Goal: Information Seeking & Learning: Learn about a topic

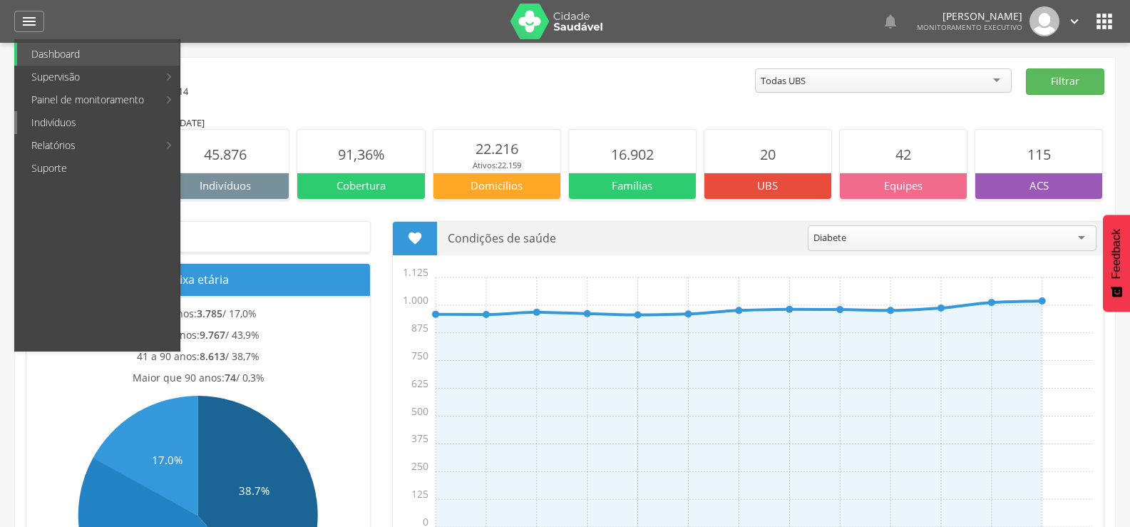
click at [65, 118] on link "Indivíduos" at bounding box center [98, 122] width 162 height 23
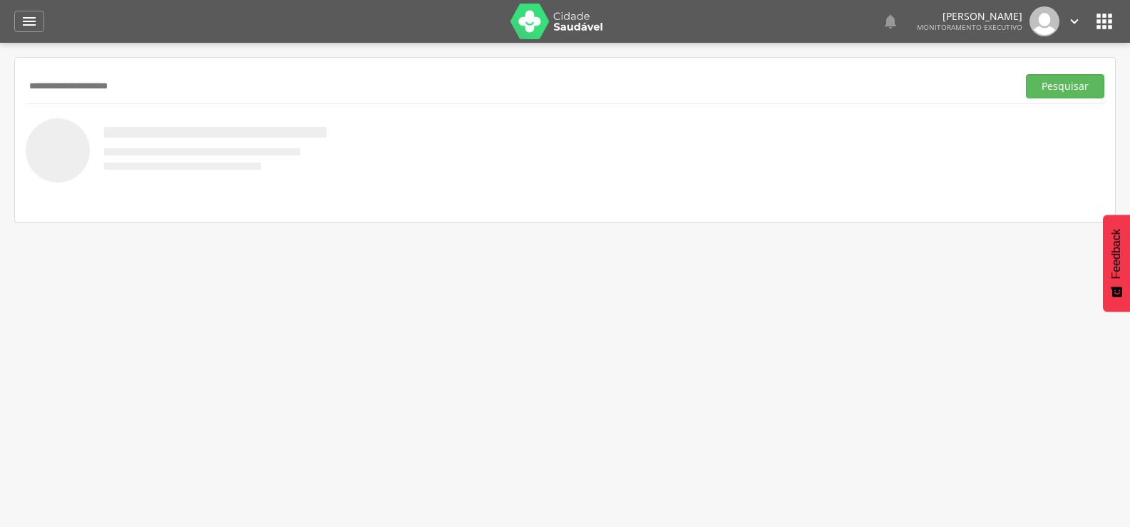
type input "**********"
click at [1026, 74] on button "Pesquisar" at bounding box center [1065, 86] width 78 height 24
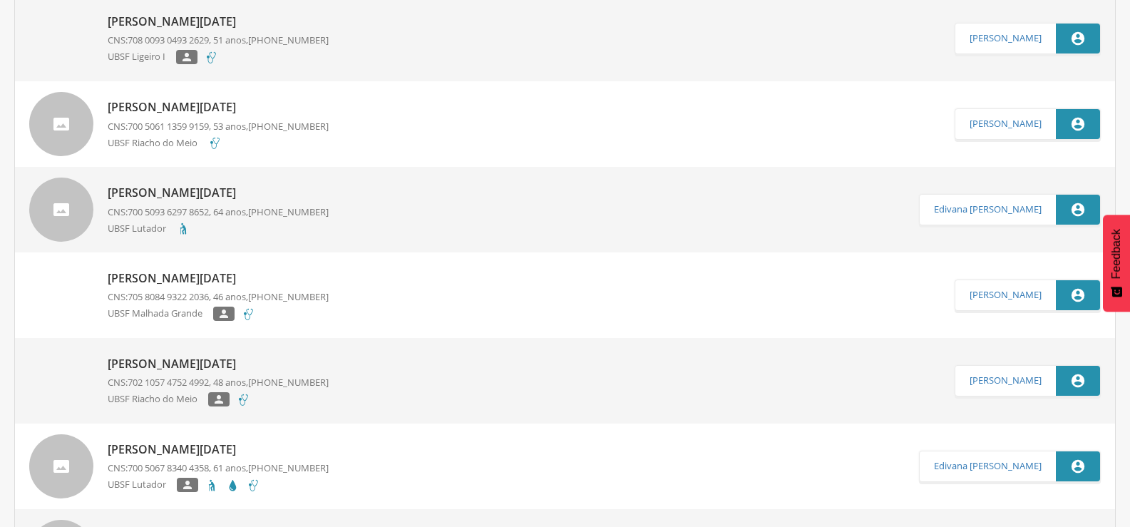
scroll to position [713, 0]
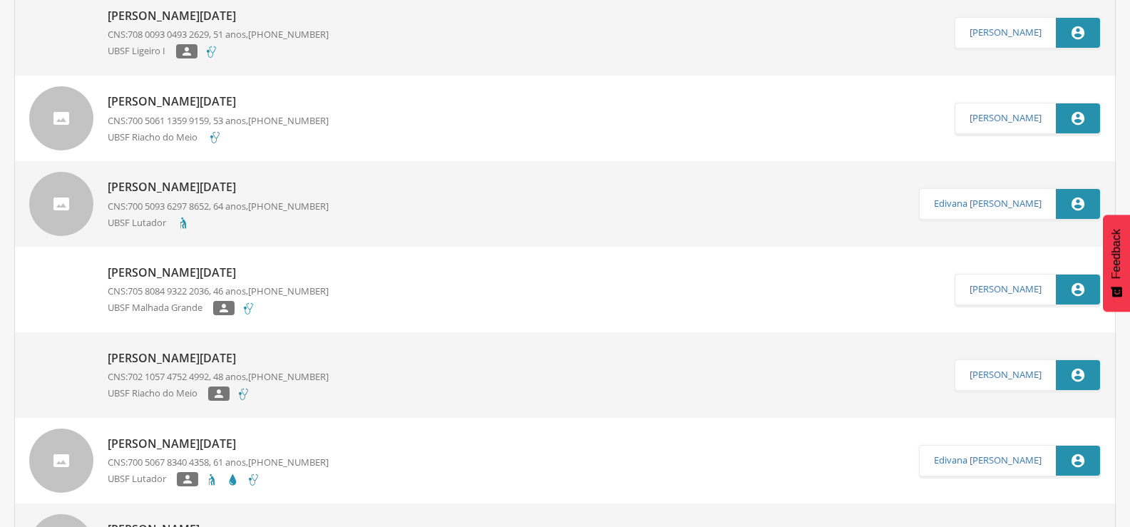
click at [163, 123] on span "700 5061 1359 9159" at bounding box center [168, 120] width 81 height 13
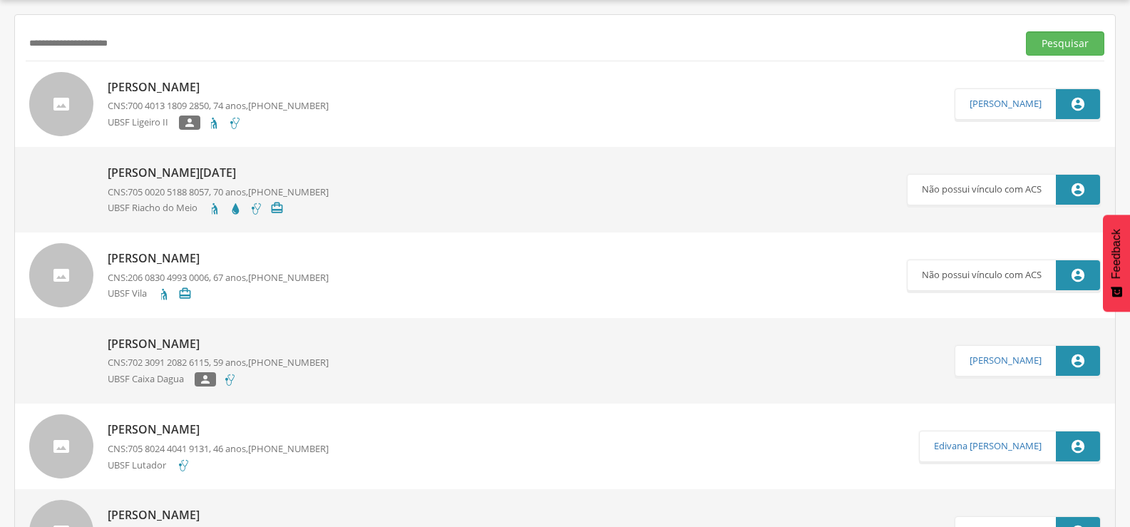
type input "**********"
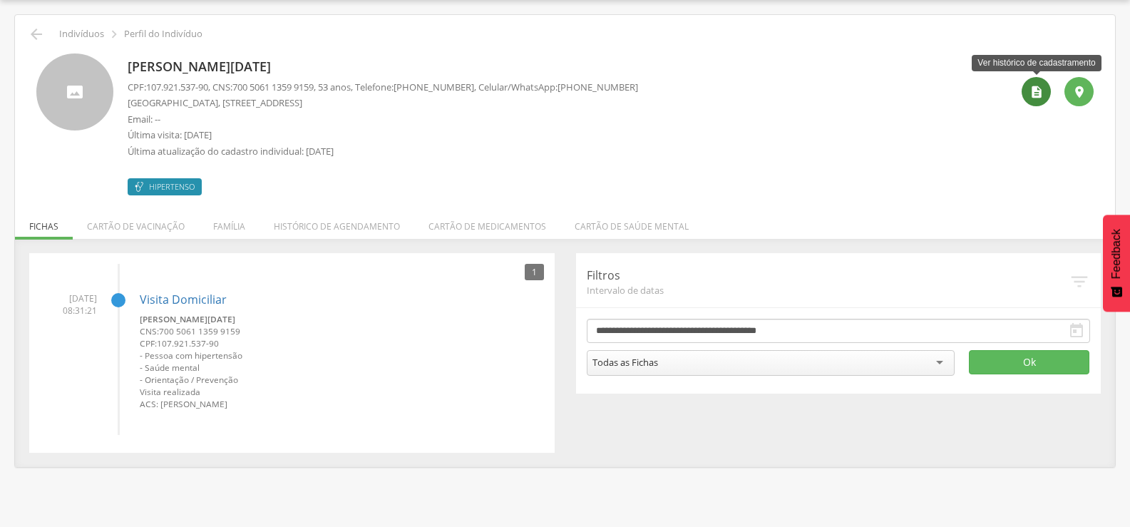
click at [1033, 95] on icon "" at bounding box center [1036, 92] width 14 height 14
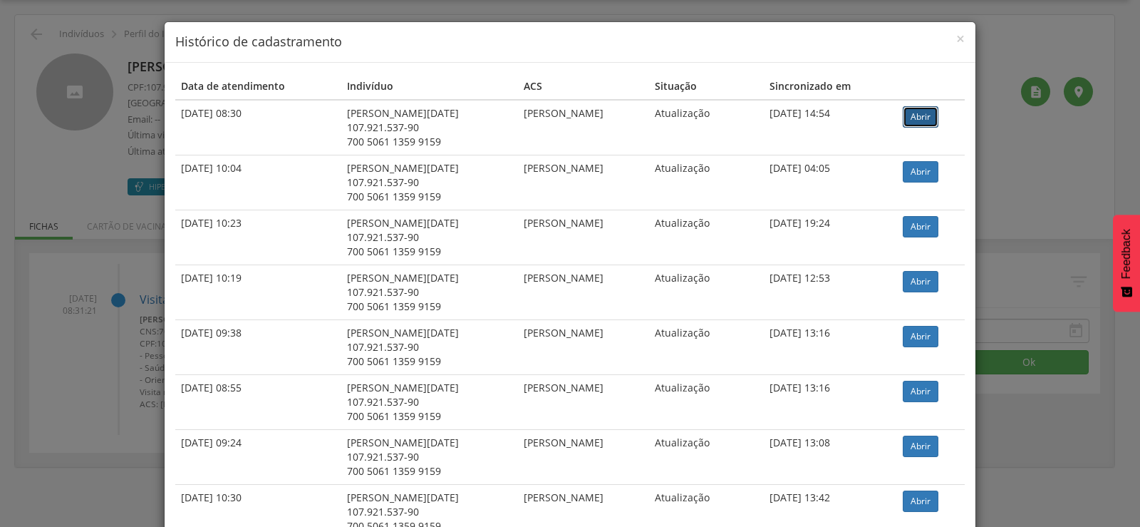
click at [920, 119] on link "Abrir" at bounding box center [921, 116] width 36 height 21
click at [83, 248] on div "× Histórico de cadastramento Data de atendimento Indivíduo ACS Situação Sincron…" at bounding box center [570, 263] width 1140 height 527
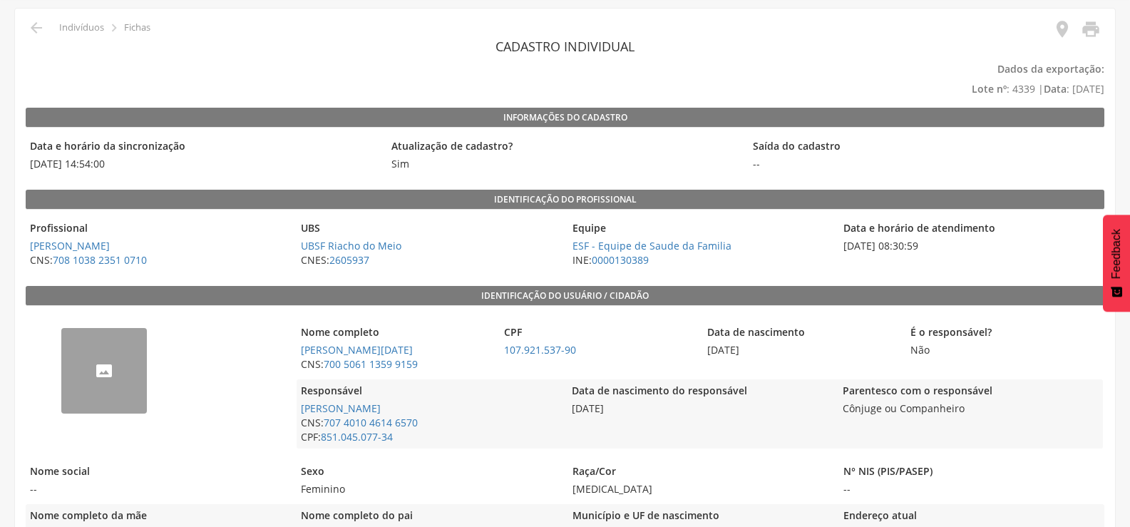
scroll to position [71, 0]
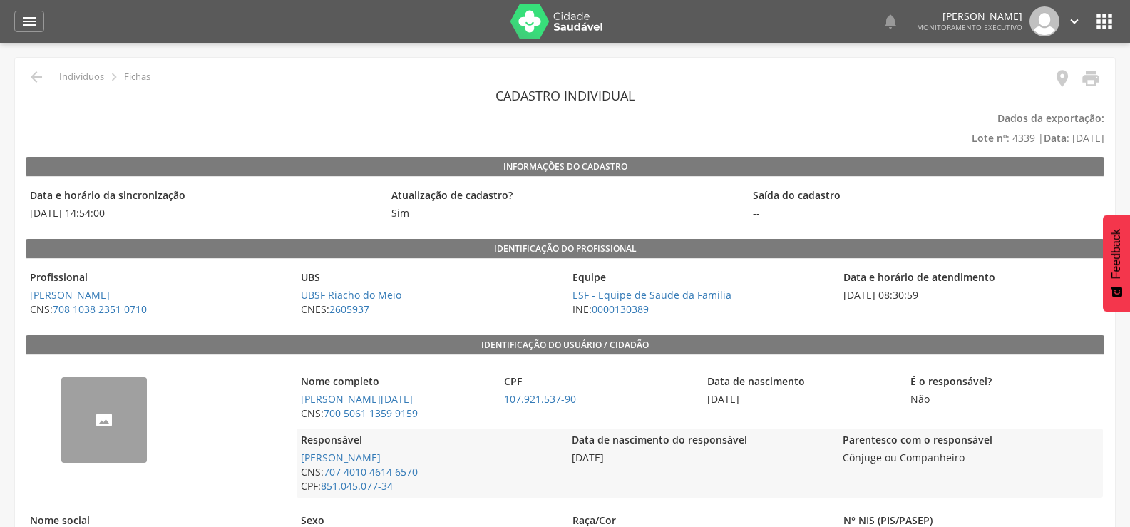
scroll to position [71, 0]
